Goal: Find specific page/section: Find specific page/section

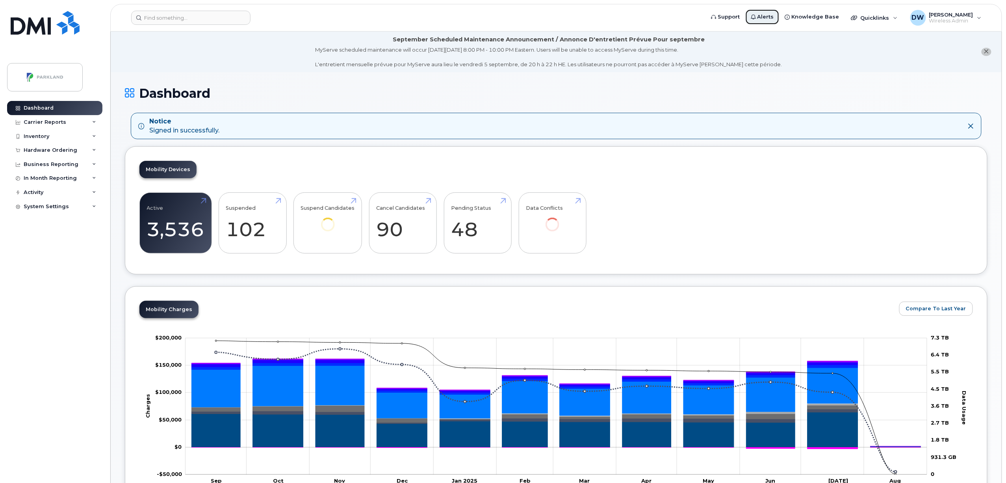
click at [774, 15] on span "Alerts" at bounding box center [766, 17] width 17 height 8
click at [953, 18] on span "Wireless Admin" at bounding box center [952, 21] width 44 height 6
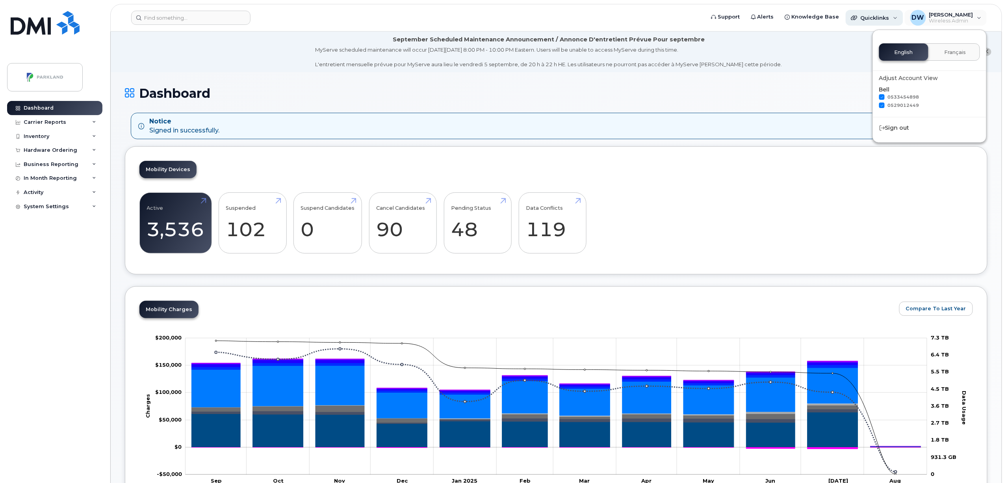
click at [883, 18] on span "Quicklinks" at bounding box center [875, 18] width 29 height 6
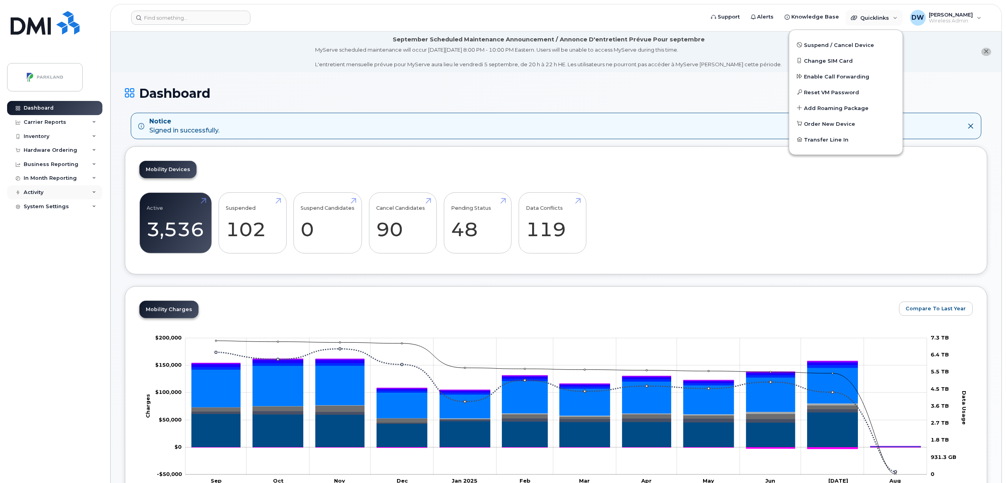
click at [38, 191] on div "Activity" at bounding box center [34, 192] width 20 height 6
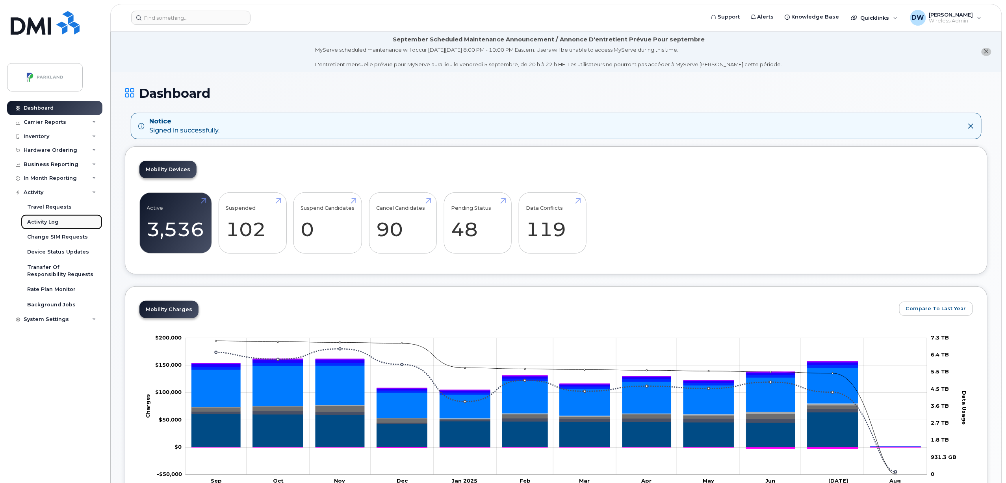
click at [50, 219] on div "Activity Log" at bounding box center [43, 221] width 32 height 7
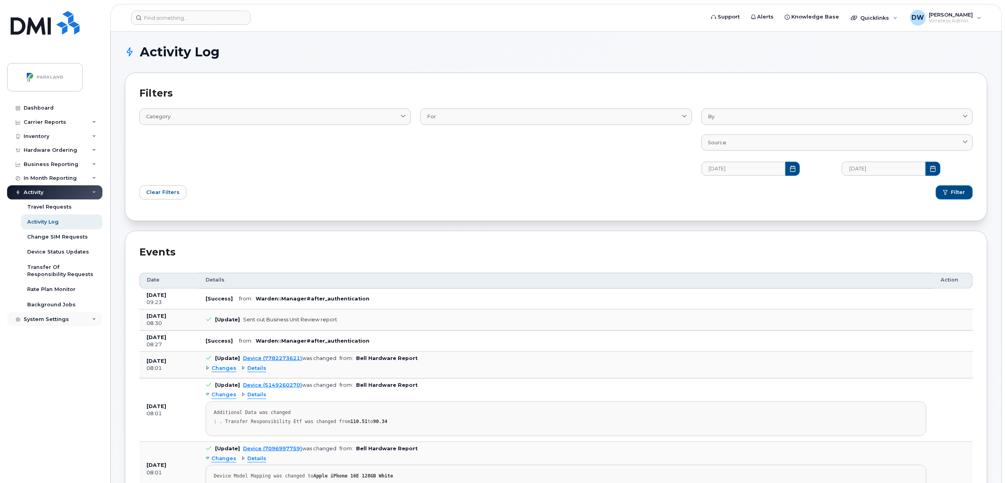
click at [92, 319] on icon at bounding box center [94, 319] width 4 height 4
click at [42, 122] on div "Carrier Reports" at bounding box center [45, 122] width 43 height 6
